Goal: Check status: Check status

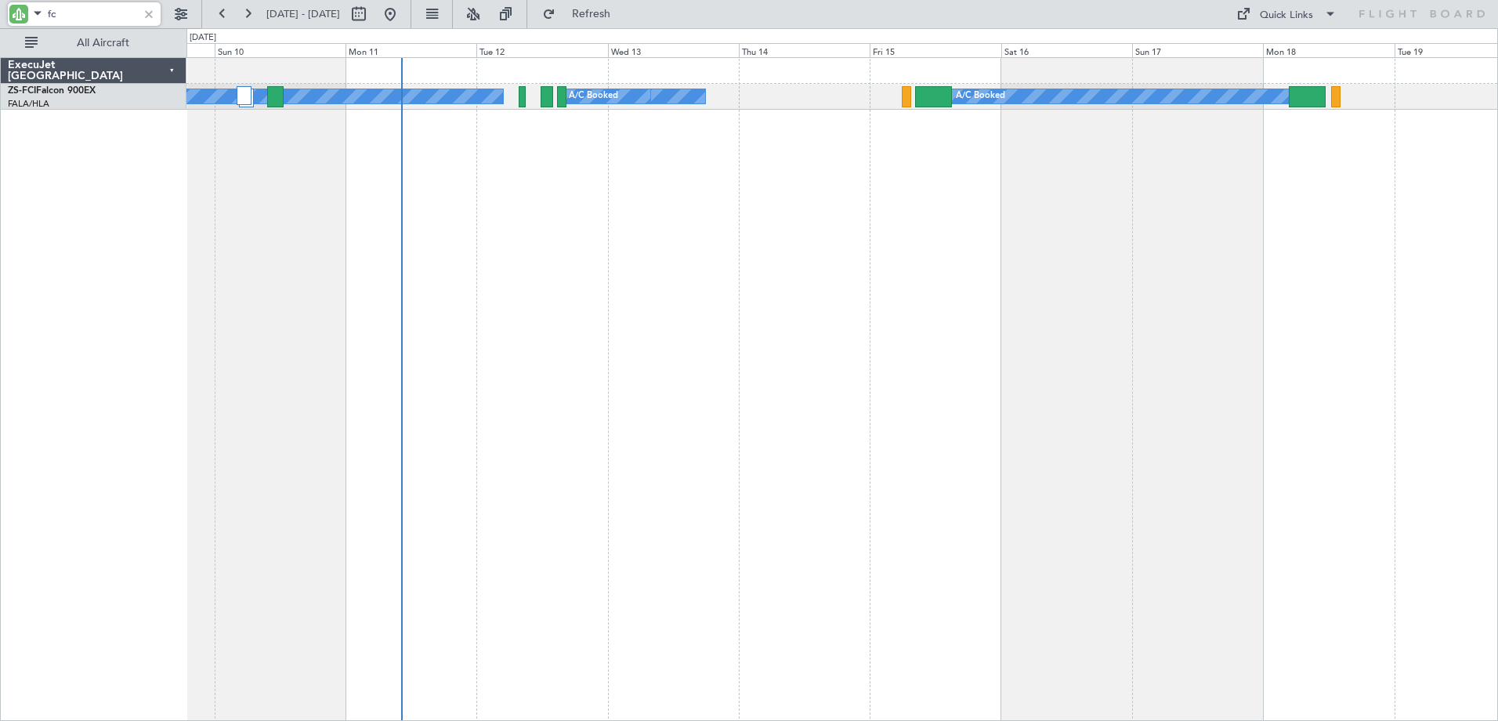
type input "f"
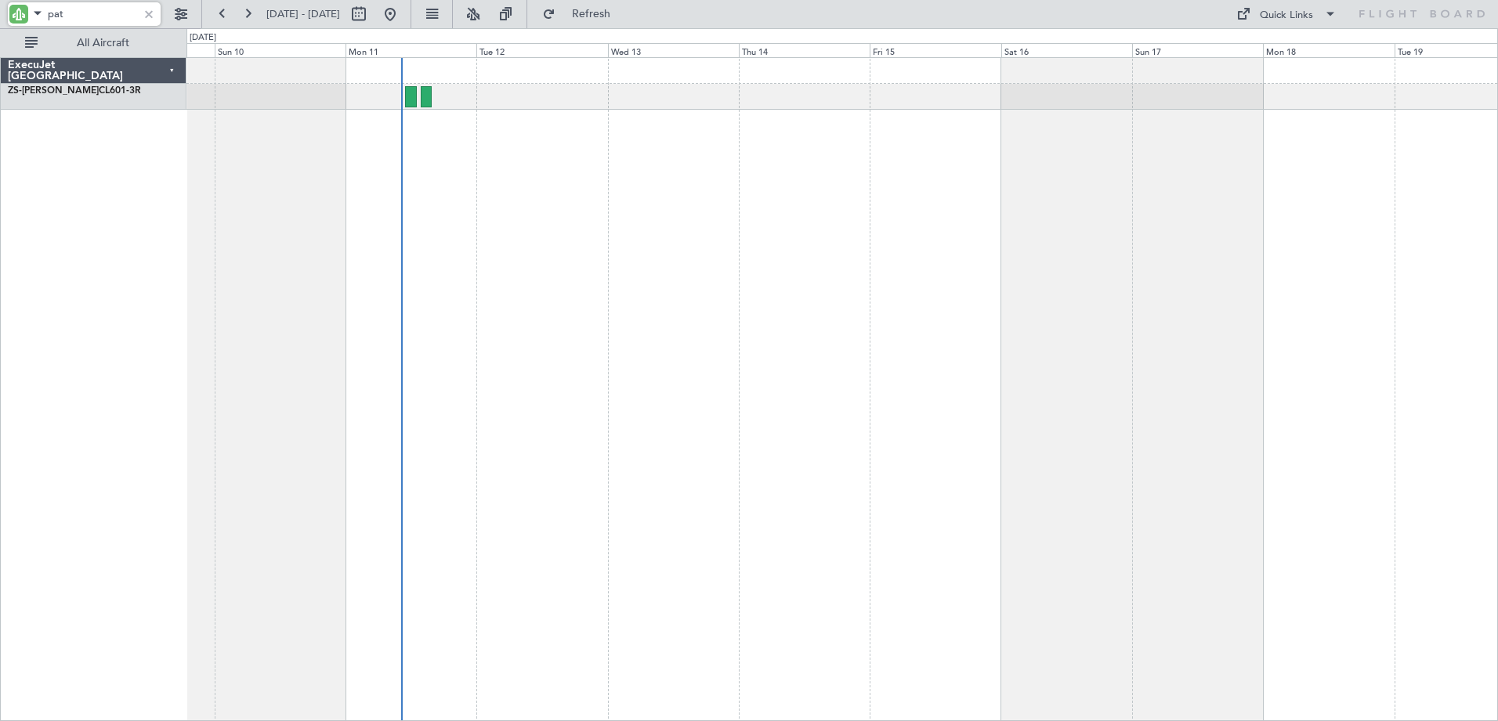
type input "pat"
click at [143, 11] on div at bounding box center [148, 13] width 17 height 17
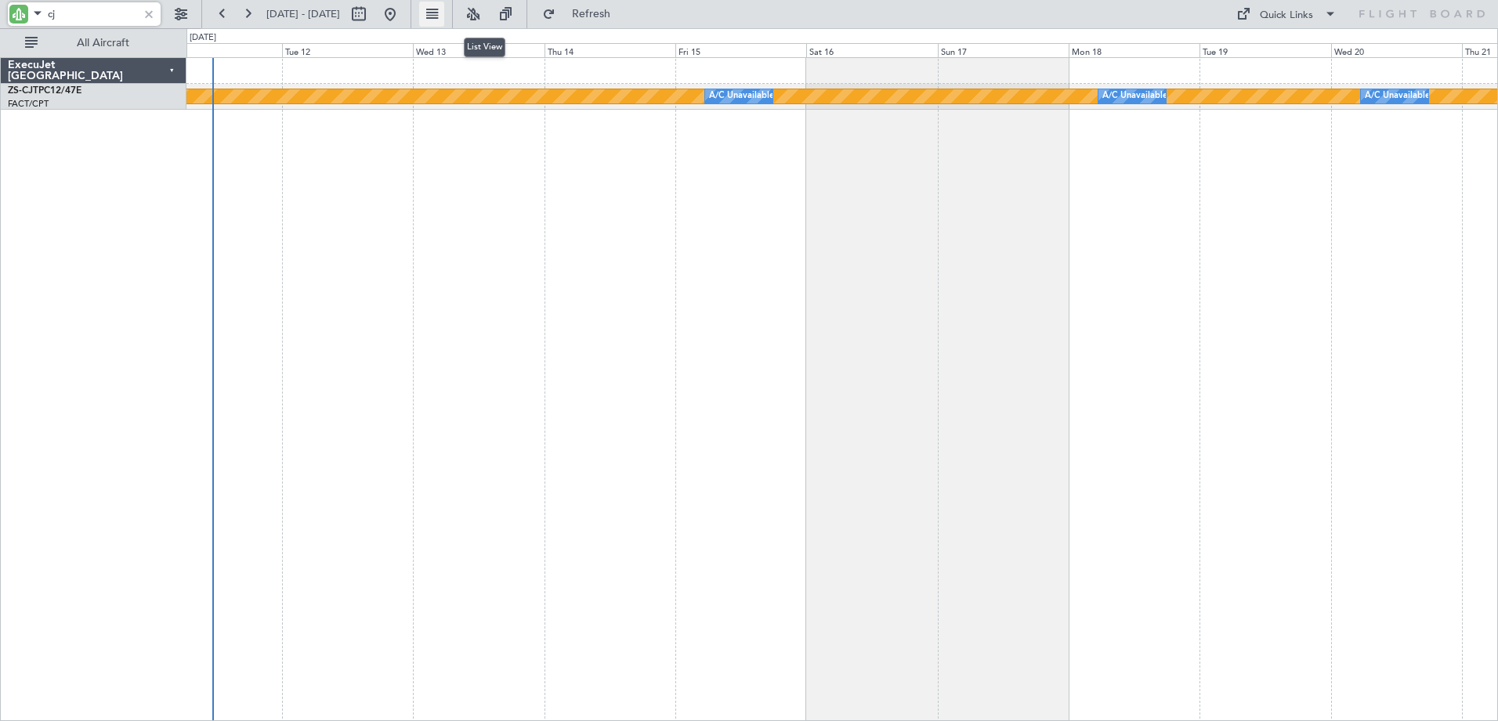
type input "c"
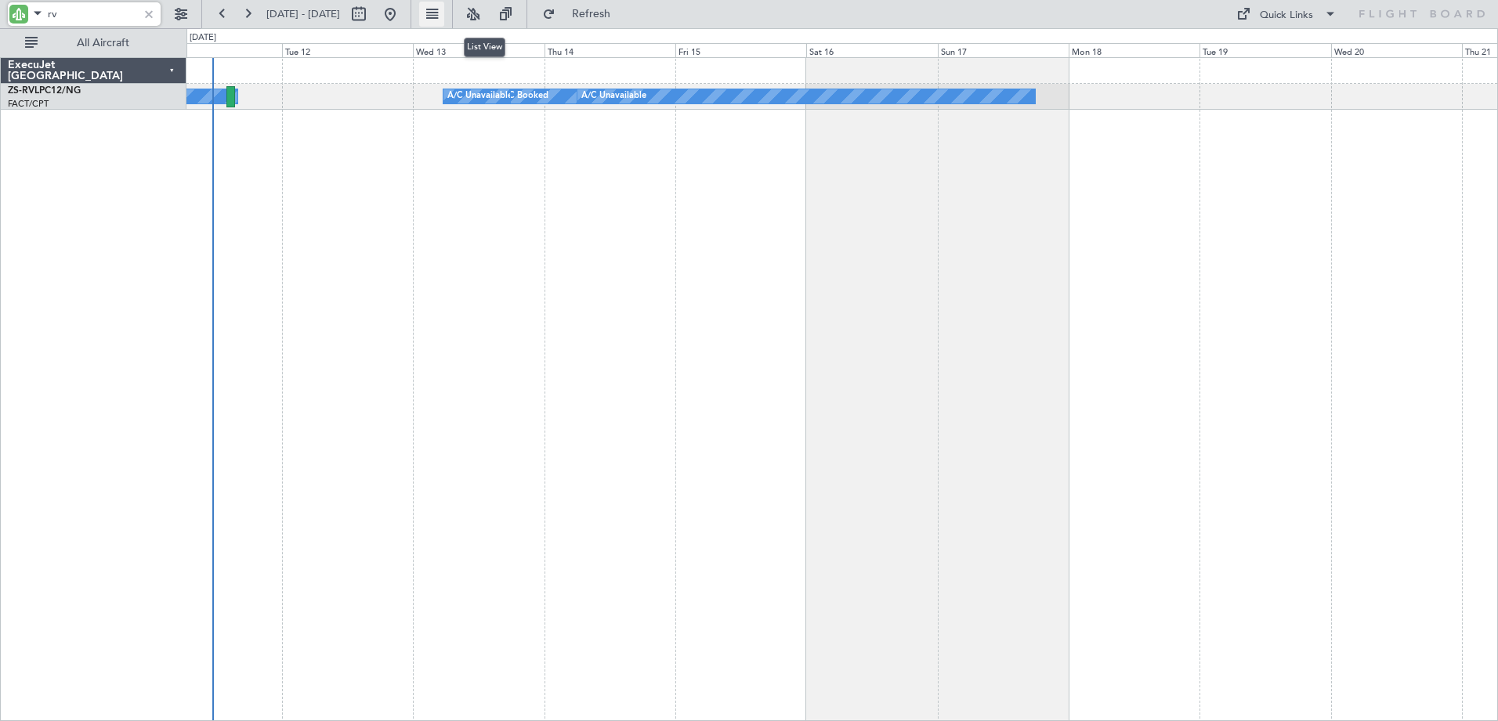
type input "r"
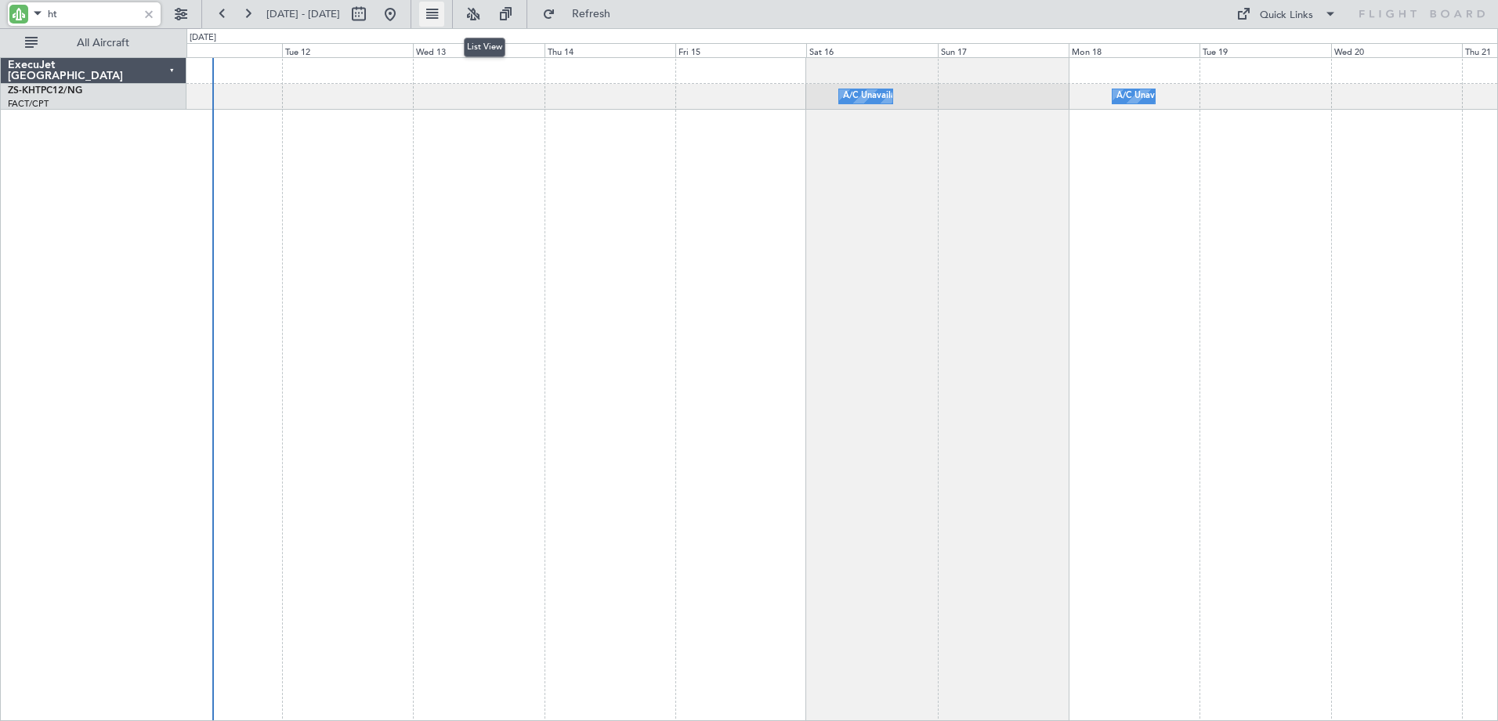
type input "h"
click at [60, 13] on input "kht" at bounding box center [93, 14] width 90 height 24
click at [52, 11] on input "ftg" at bounding box center [93, 14] width 90 height 24
type input "kht"
click at [148, 14] on div at bounding box center [148, 13] width 17 height 17
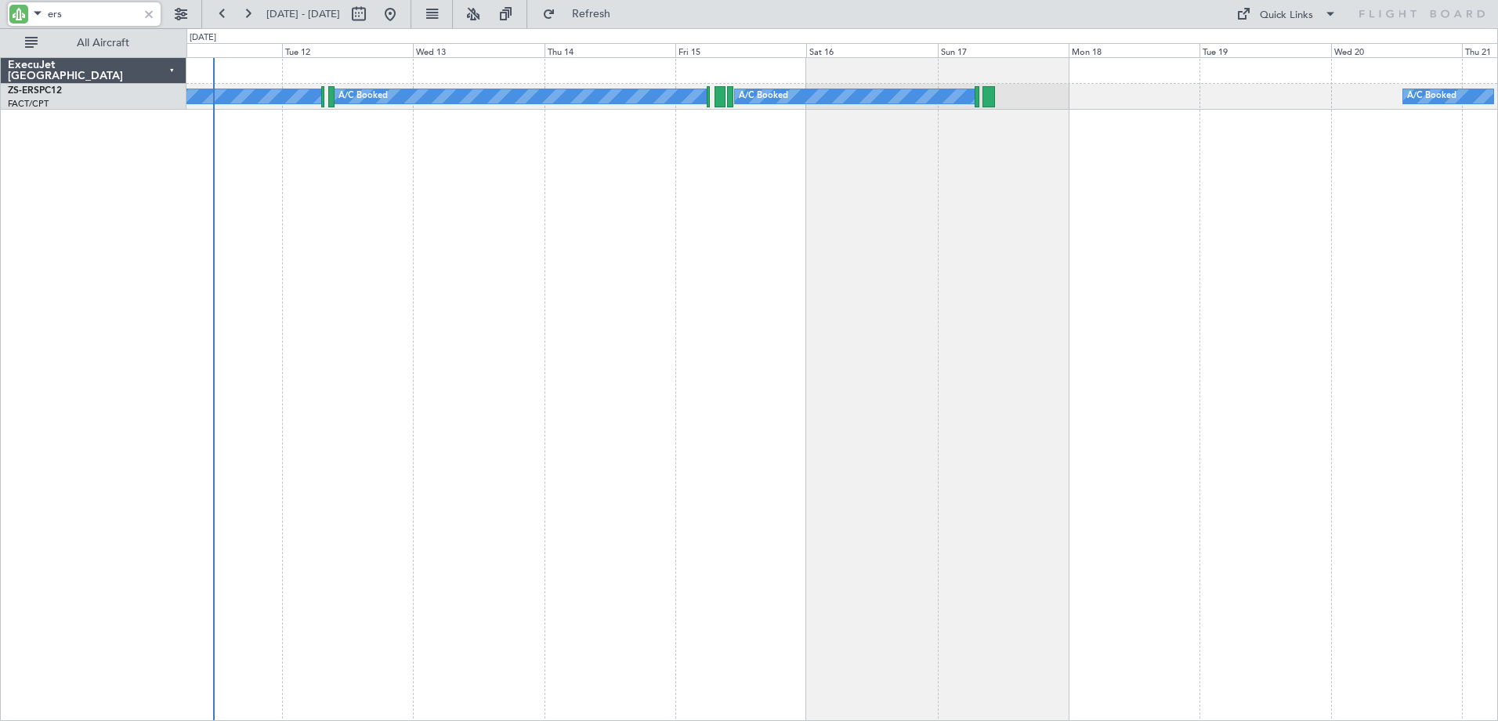
type input "ers"
click at [150, 9] on div at bounding box center [148, 13] width 17 height 17
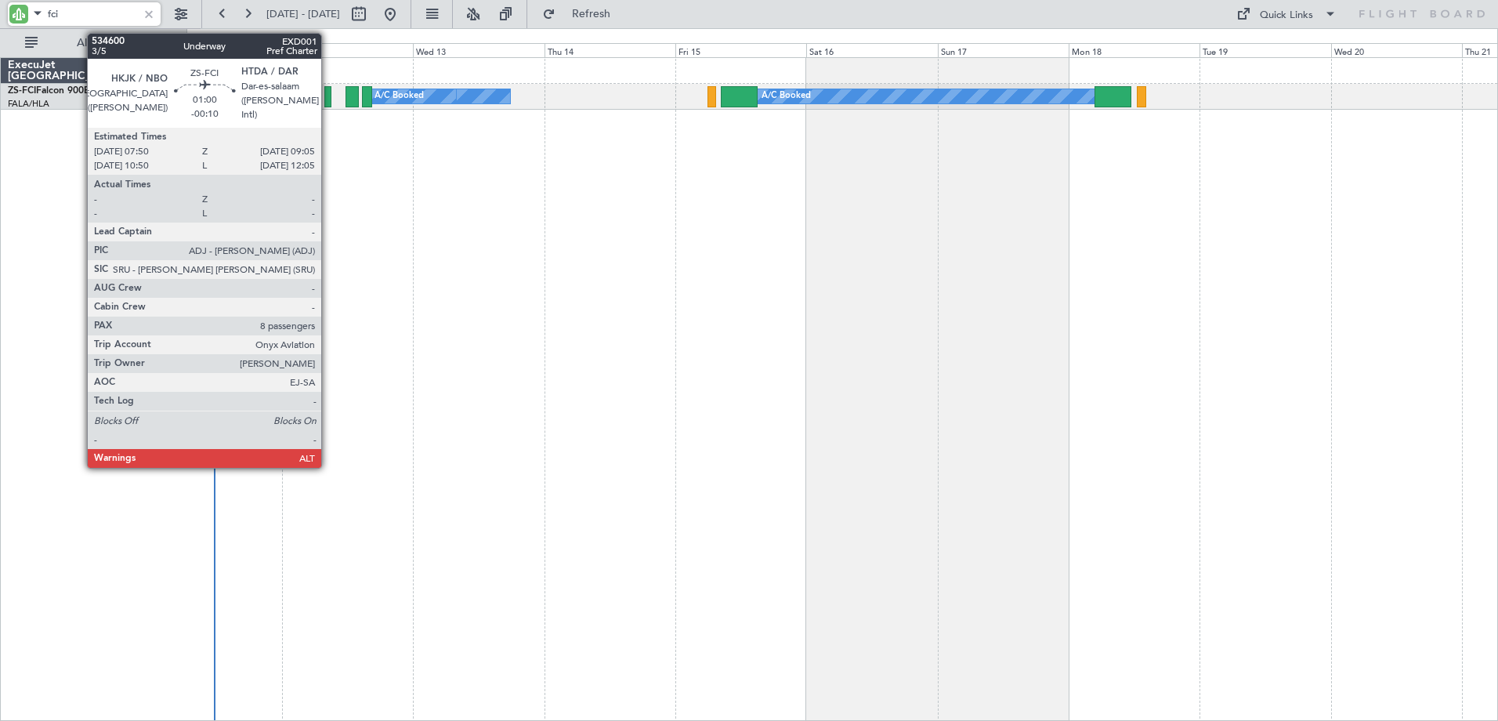
click at [328, 96] on div at bounding box center [327, 96] width 7 height 21
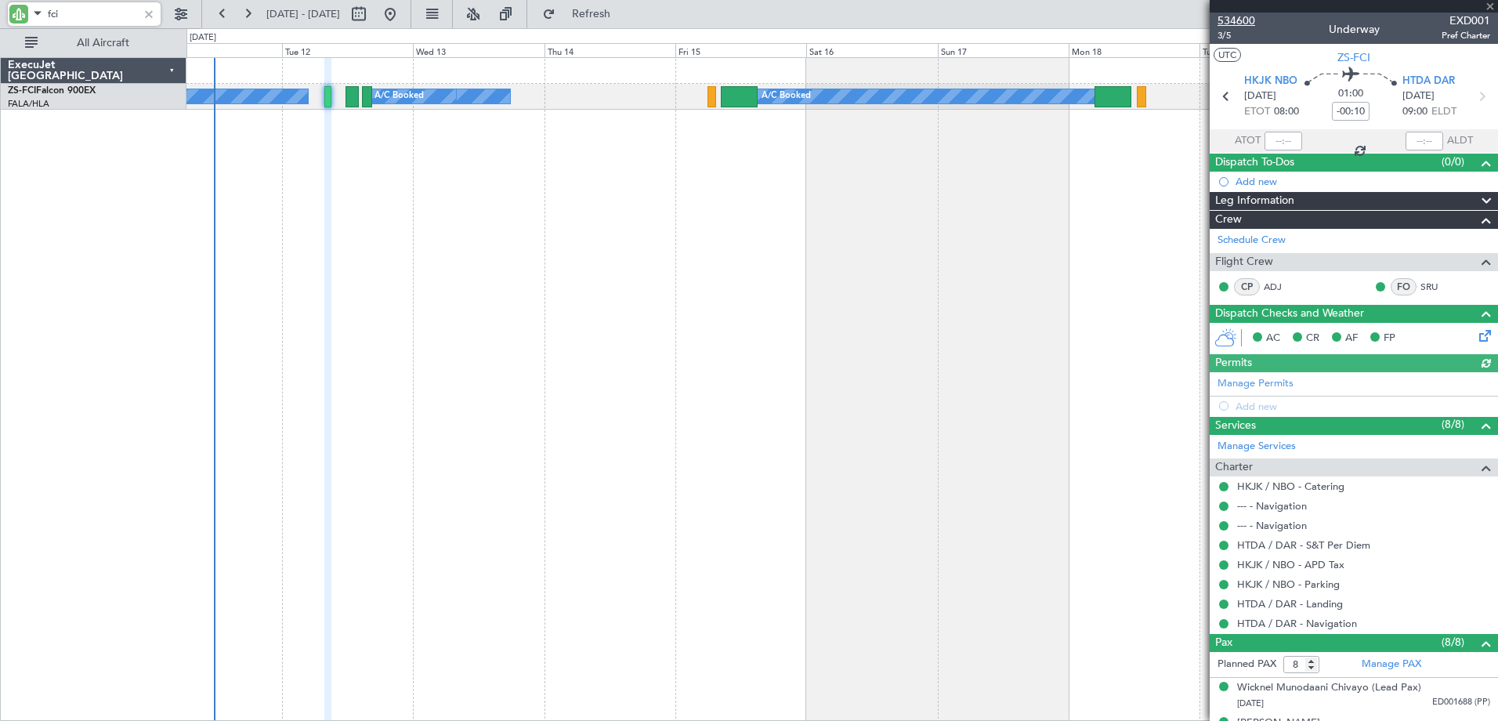
type input "fci"
click at [1239, 19] on span "534600" at bounding box center [1236, 21] width 38 height 16
